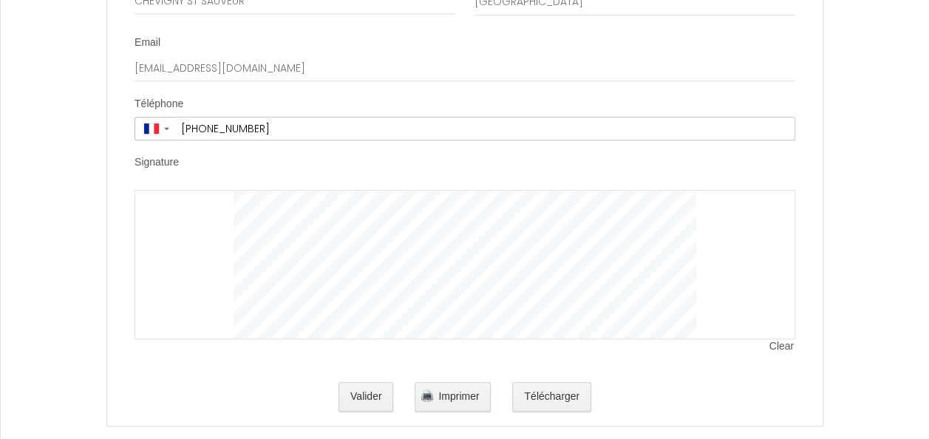
scroll to position [3092, 0]
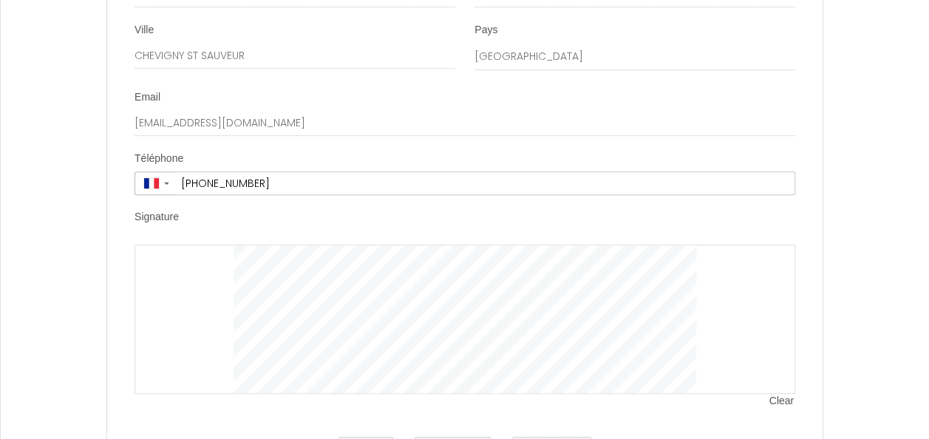
scroll to position [3092, 0]
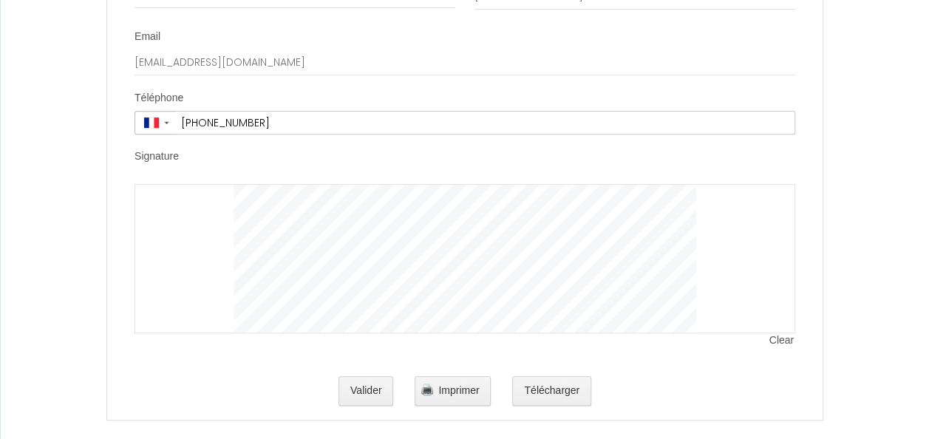
click at [808, 288] on li "Signature Clear" at bounding box center [465, 256] width 714 height 214
click at [368, 379] on button "Valider" at bounding box center [365, 391] width 55 height 30
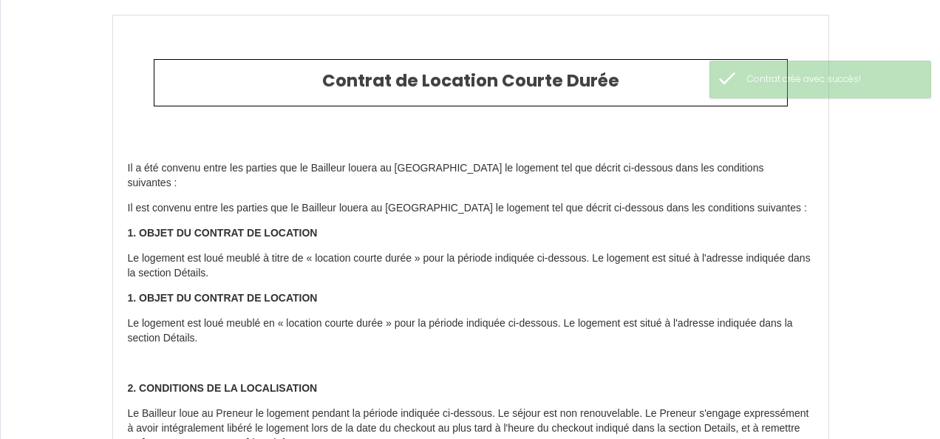
type input "145.8"
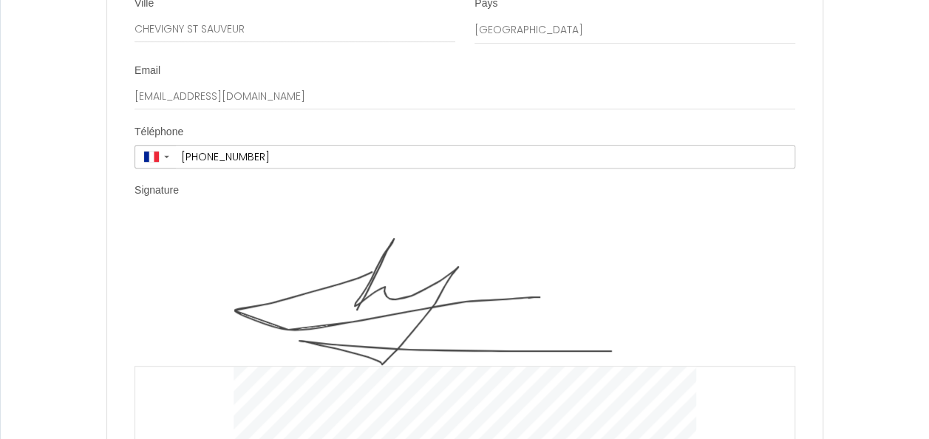
scroll to position [3240, 0]
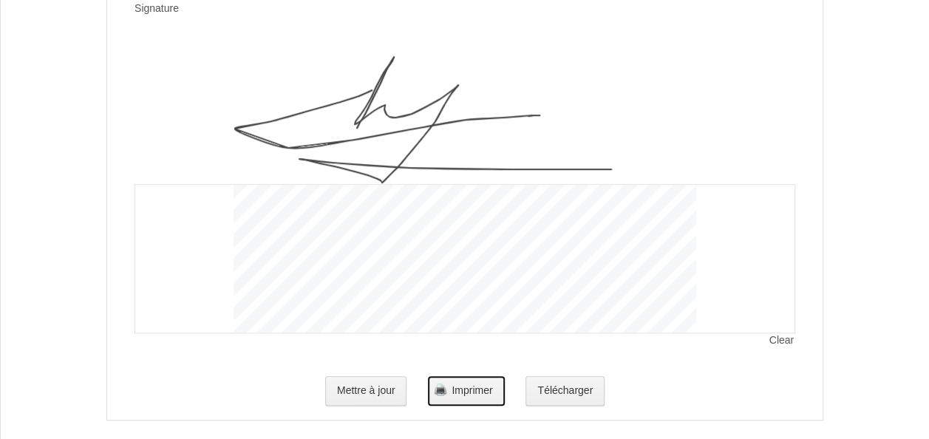
drag, startPoint x: 487, startPoint y: 375, endPoint x: 208, endPoint y: 355, distance: 280.0
click at [486, 384] on span "Imprimer" at bounding box center [471, 390] width 41 height 12
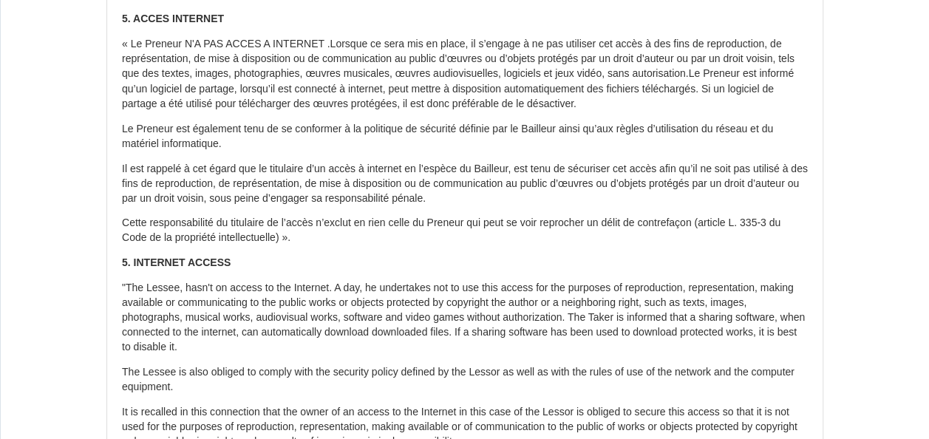
scroll to position [0, 0]
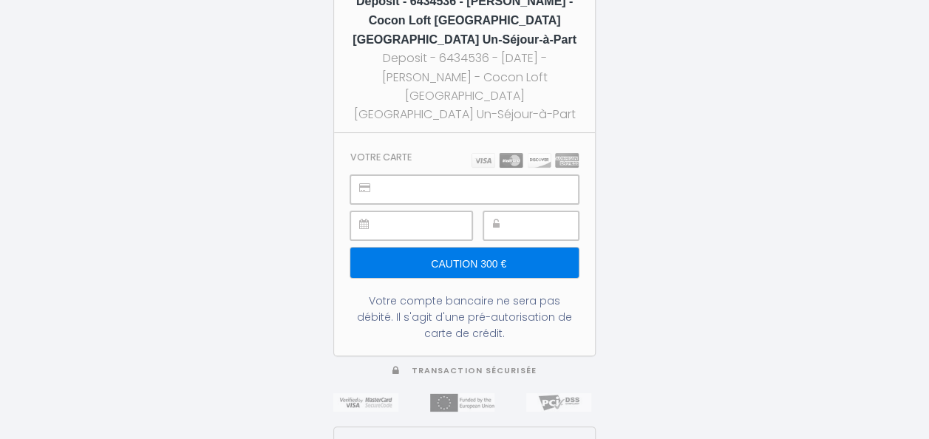
click at [514, 211] on div at bounding box center [530, 225] width 95 height 29
click at [468, 247] on input "Caution 300 €" at bounding box center [464, 262] width 228 height 31
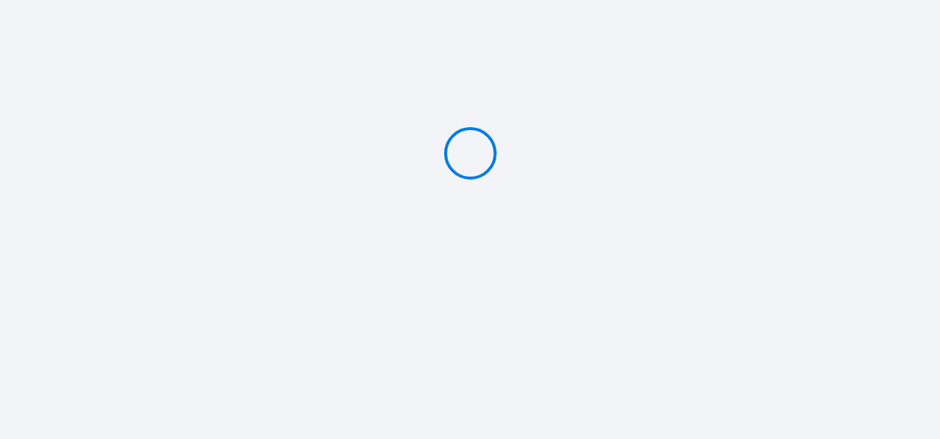
type input "Caution 300 €"
